Goal: Information Seeking & Learning: Learn about a topic

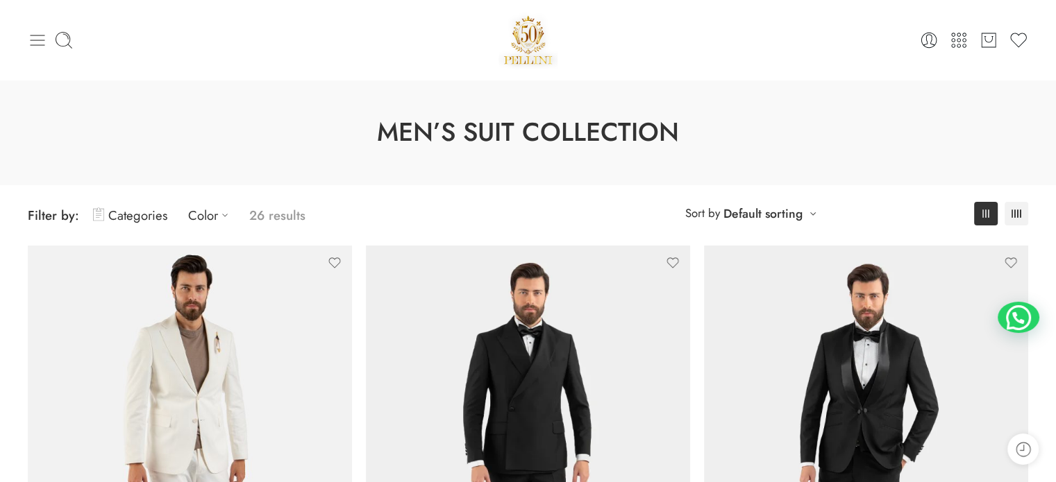
drag, startPoint x: 0, startPoint y: 0, endPoint x: 28, endPoint y: 31, distance: 42.2
click at [28, 31] on icon at bounding box center [37, 40] width 19 height 19
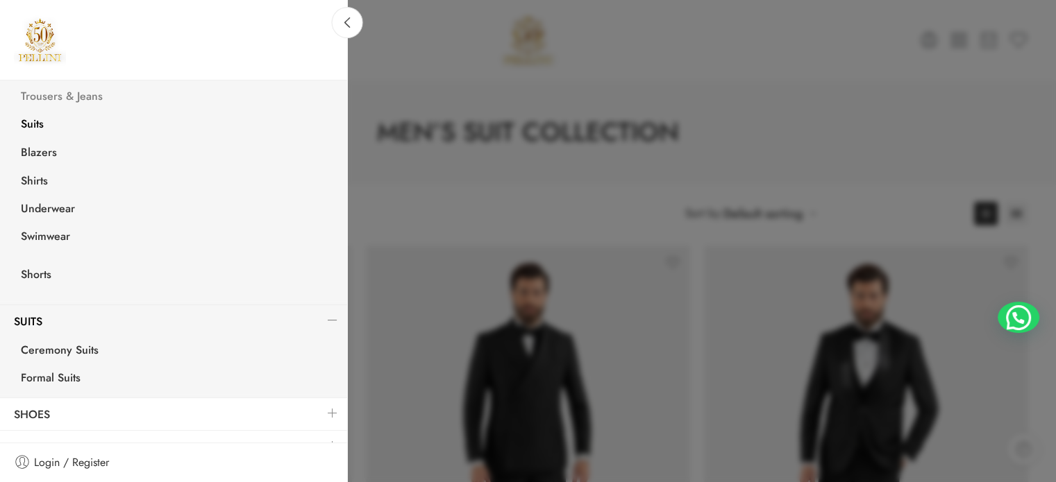
scroll to position [312, 0]
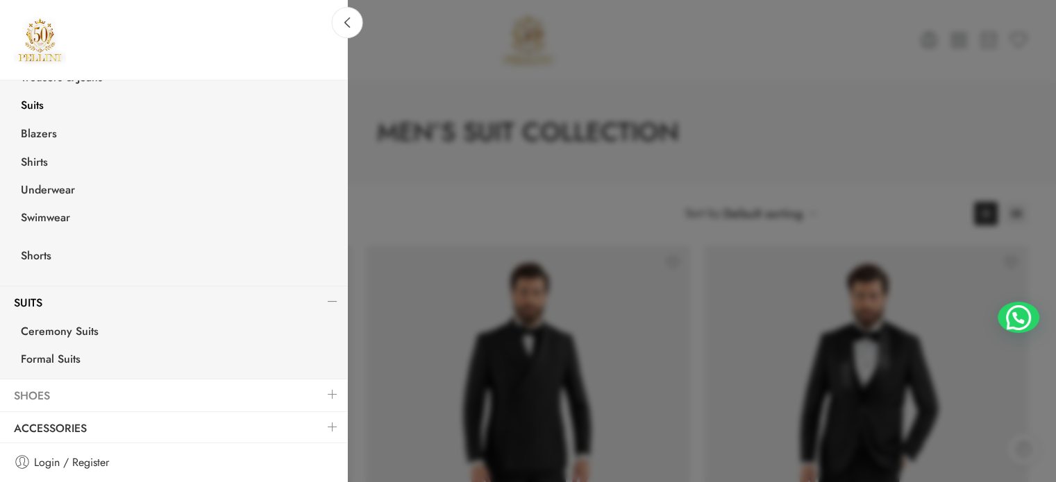
click at [78, 396] on link "Shoes" at bounding box center [173, 396] width 347 height 32
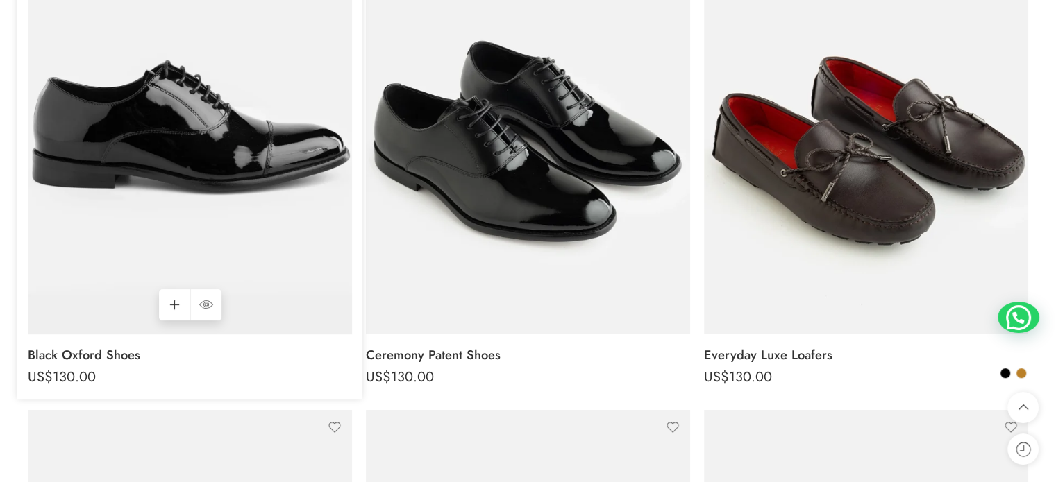
scroll to position [347, 0]
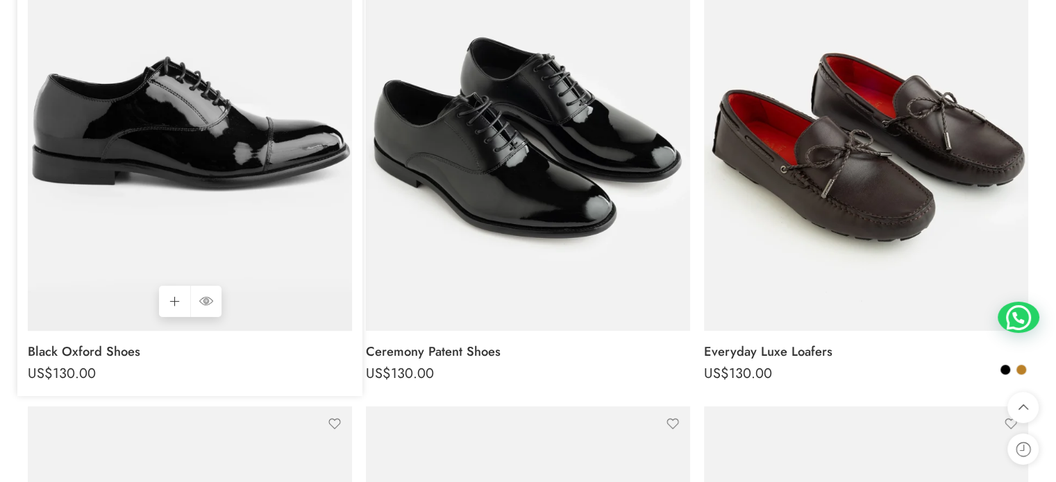
click at [206, 169] on img at bounding box center [190, 115] width 324 height 432
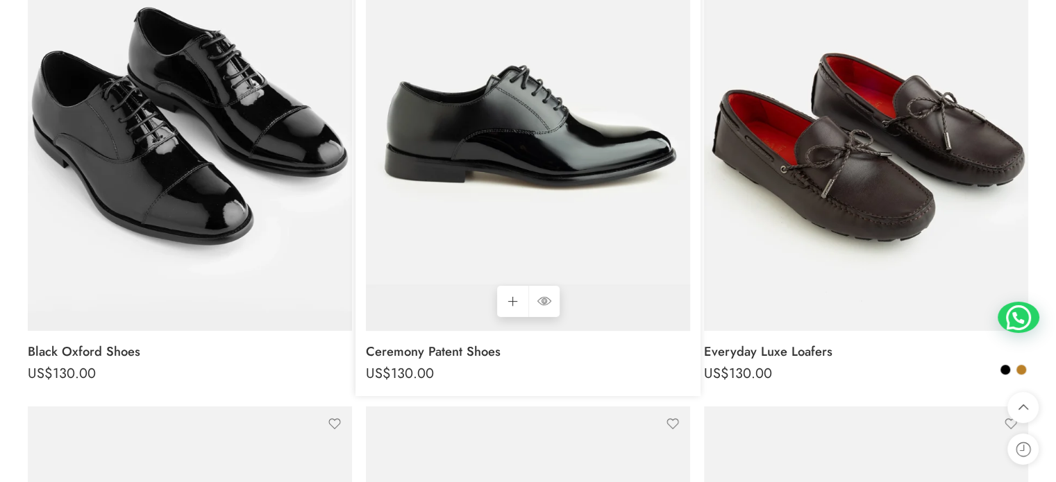
click at [557, 189] on img at bounding box center [528, 115] width 324 height 432
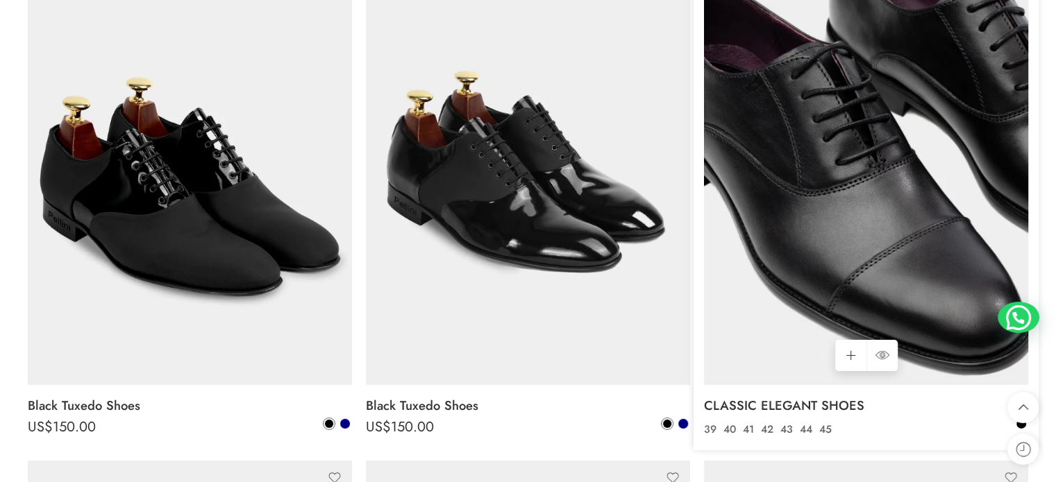
scroll to position [4442, 0]
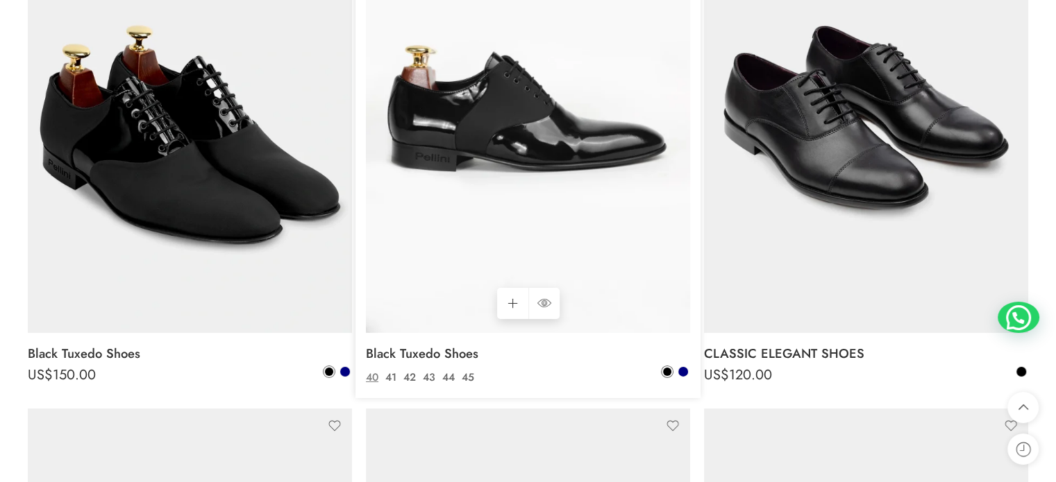
click at [529, 171] on img at bounding box center [528, 117] width 324 height 432
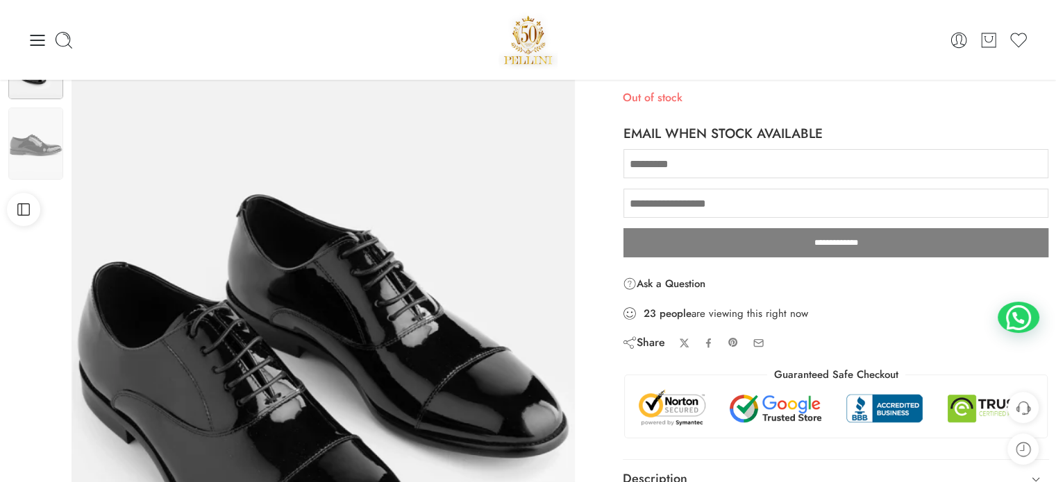
scroll to position [69, 0]
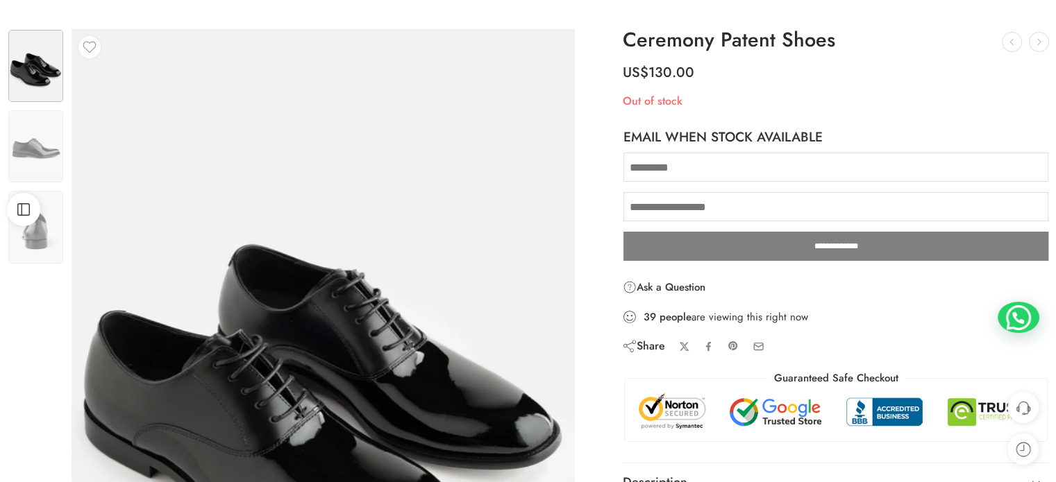
scroll to position [139, 0]
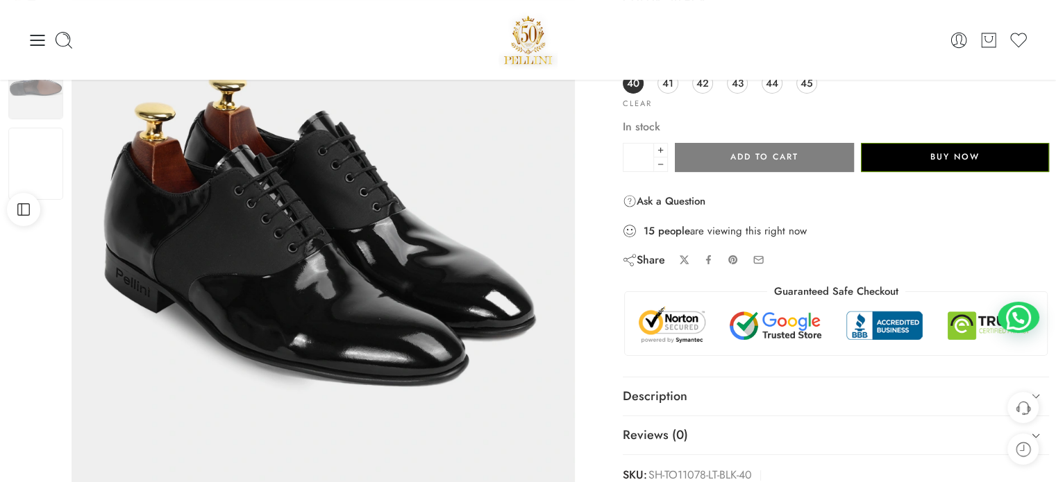
scroll to position [208, 0]
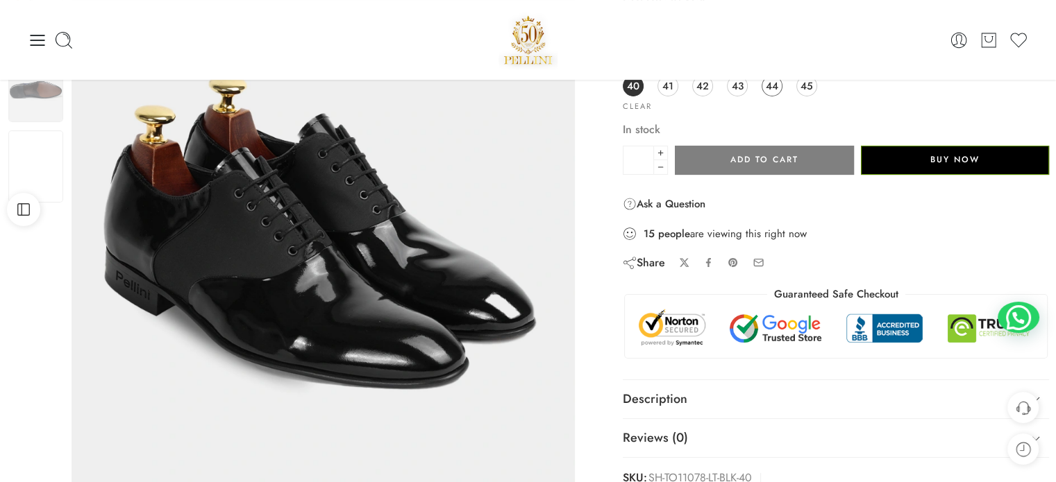
click at [763, 93] on link "44" at bounding box center [771, 86] width 21 height 21
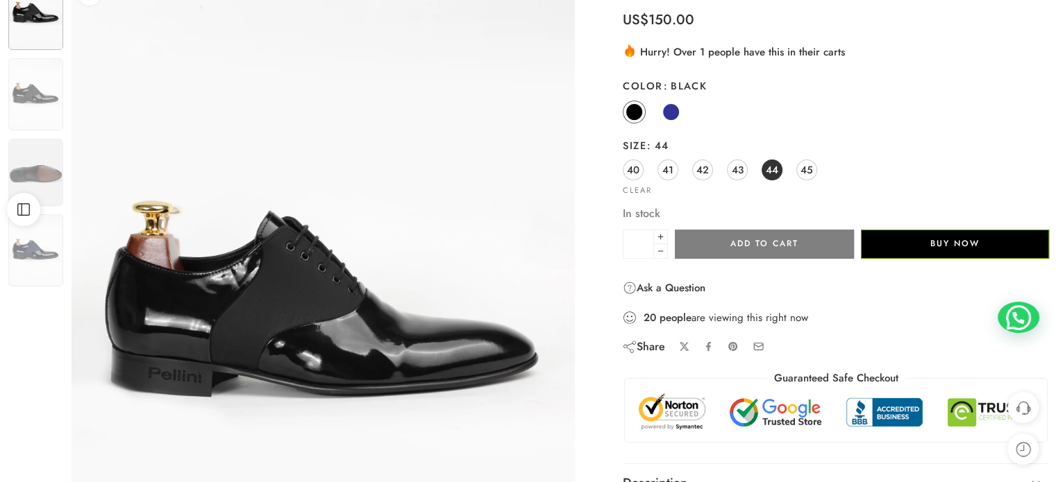
scroll to position [139, 0]
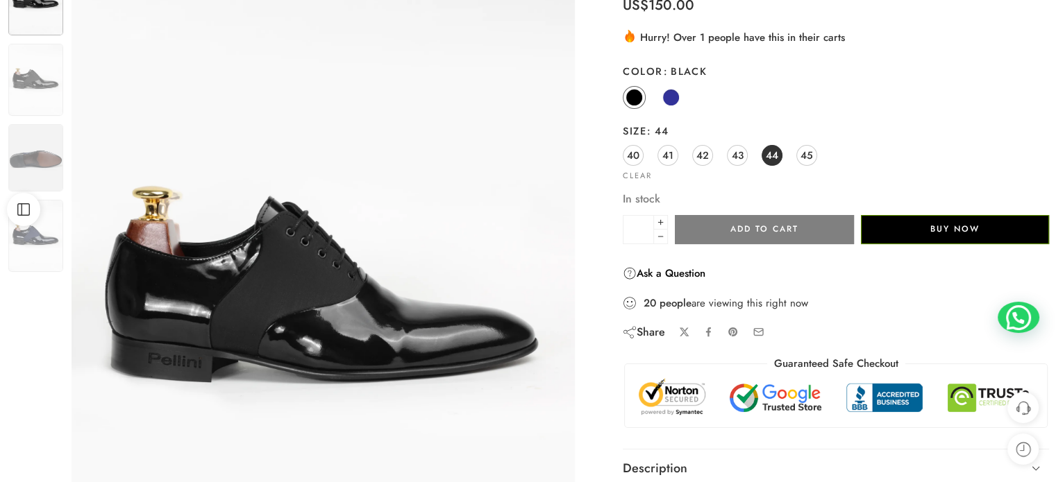
click at [677, 273] on link "Ask a Question" at bounding box center [664, 273] width 83 height 17
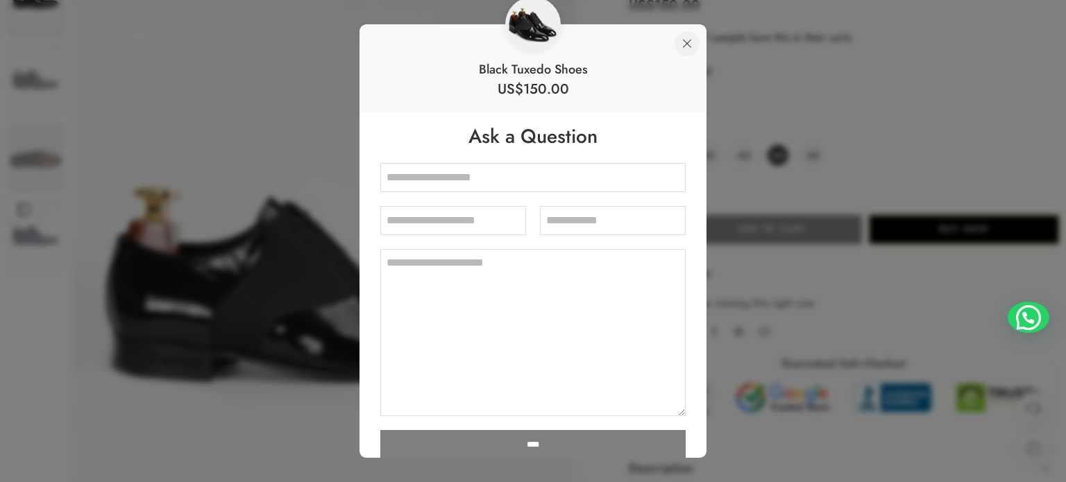
click at [688, 42] on link at bounding box center [687, 43] width 25 height 25
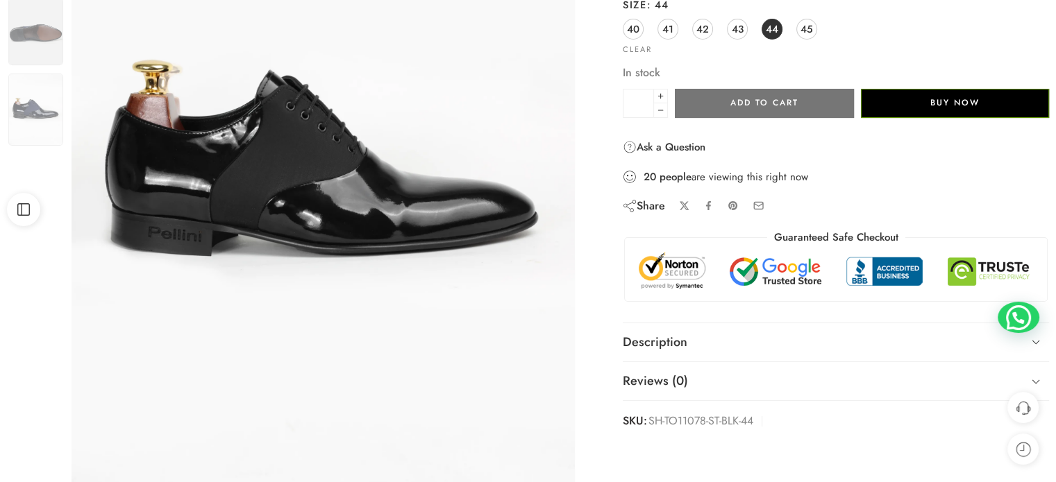
scroll to position [278, 0]
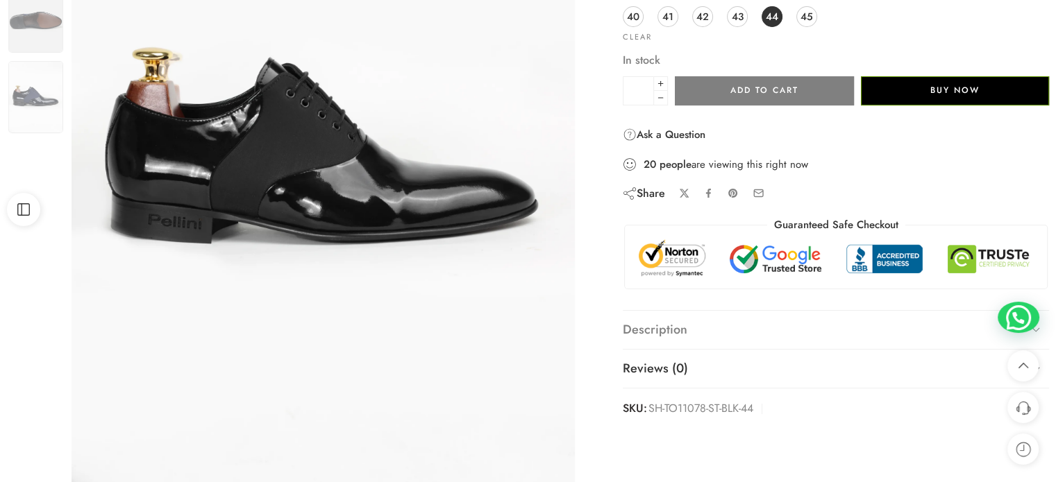
click at [702, 330] on link "Description" at bounding box center [836, 330] width 426 height 39
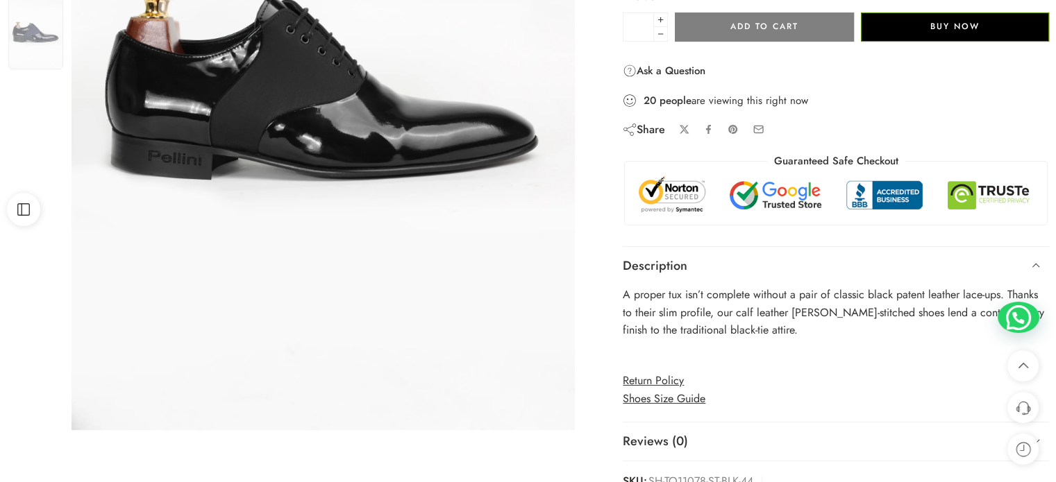
scroll to position [347, 0]
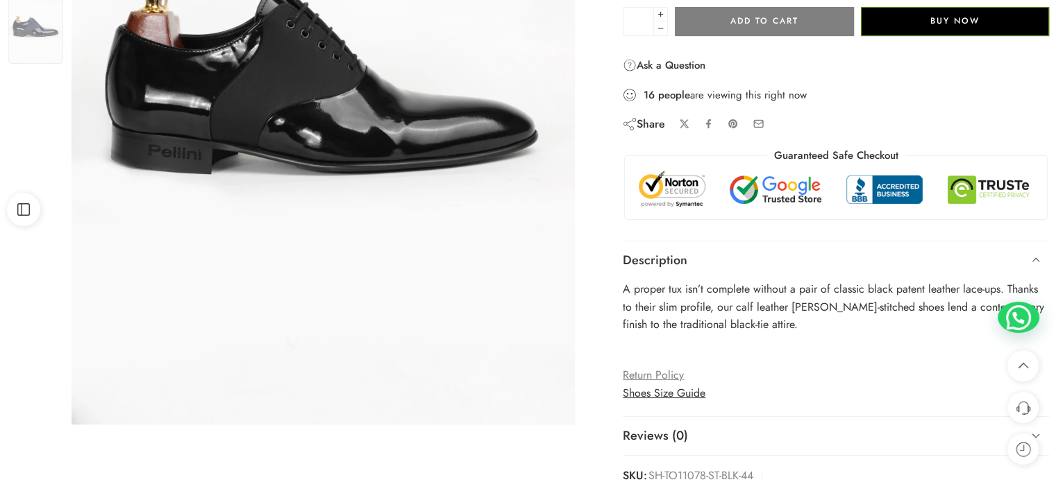
click at [656, 380] on span "Return Policy" at bounding box center [653, 375] width 61 height 16
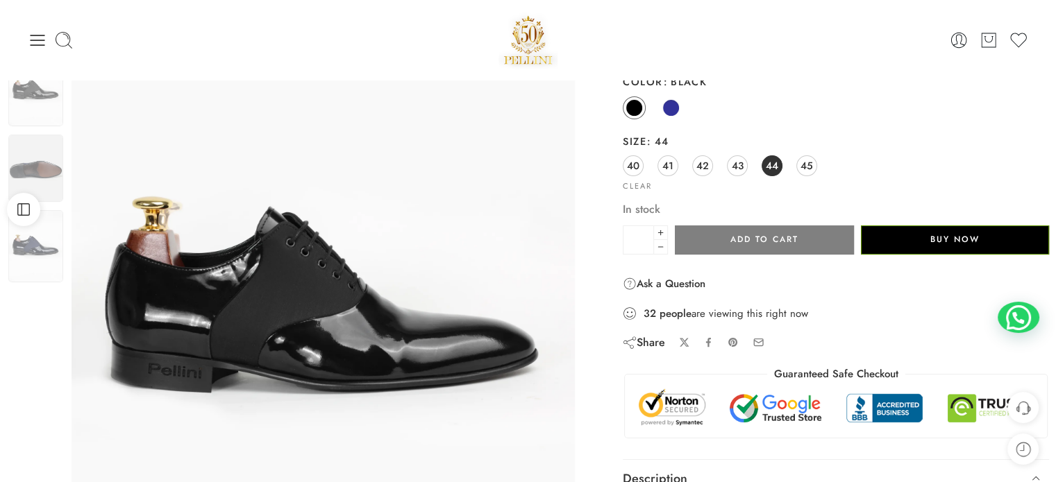
scroll to position [139, 0]
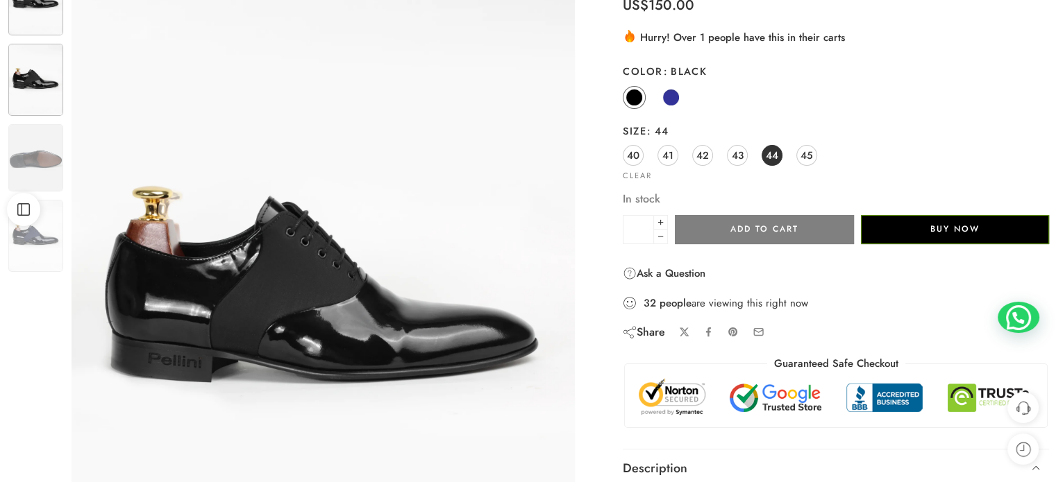
click at [42, 96] on img at bounding box center [35, 80] width 55 height 73
click at [44, 235] on img at bounding box center [35, 236] width 55 height 73
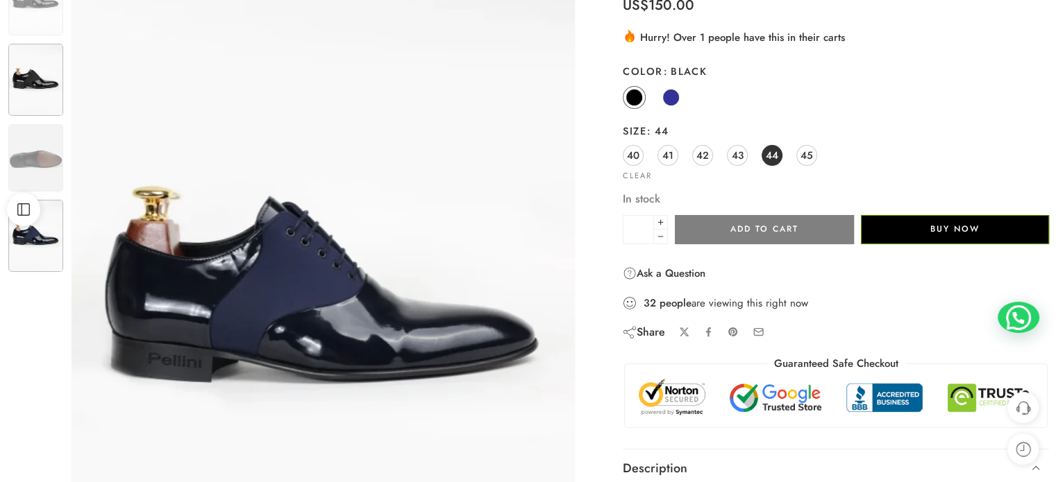
click at [34, 87] on img at bounding box center [35, 80] width 55 height 73
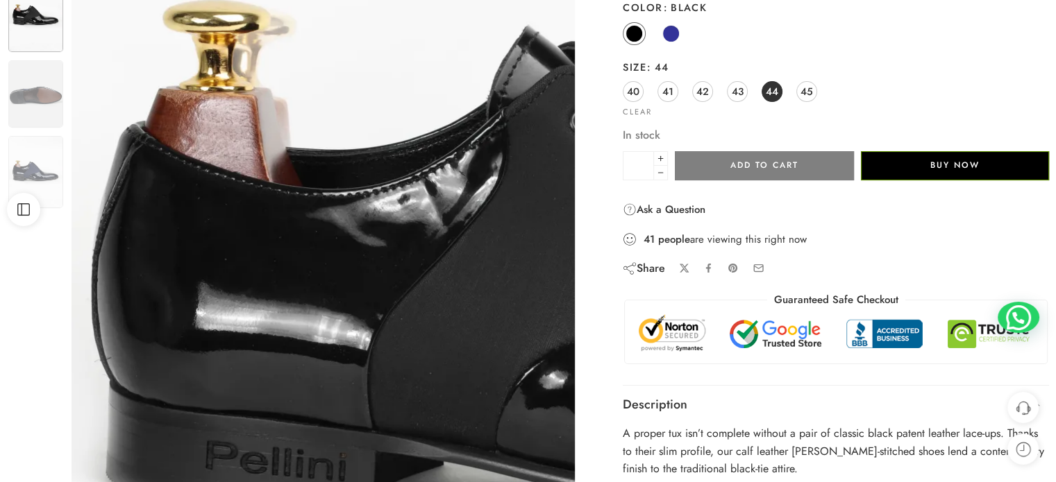
scroll to position [208, 0]
